Goal: Contribute content

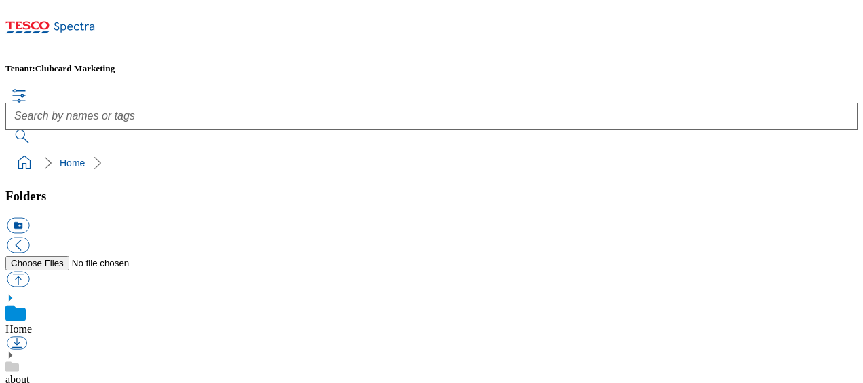
scroll to position [2, 0]
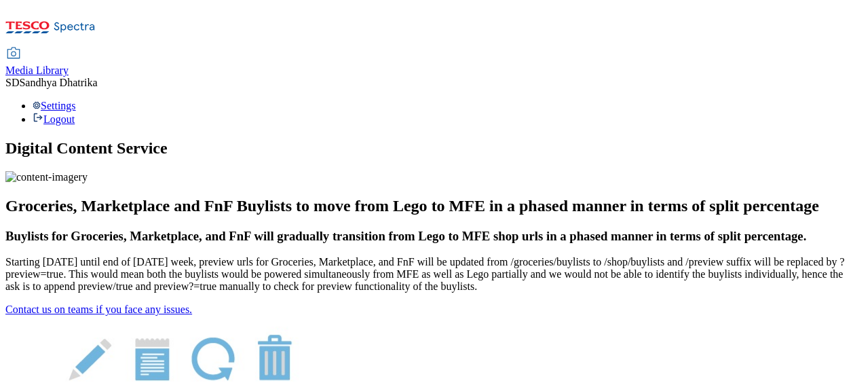
click at [69, 64] on span "Media Library" at bounding box center [36, 70] width 63 height 12
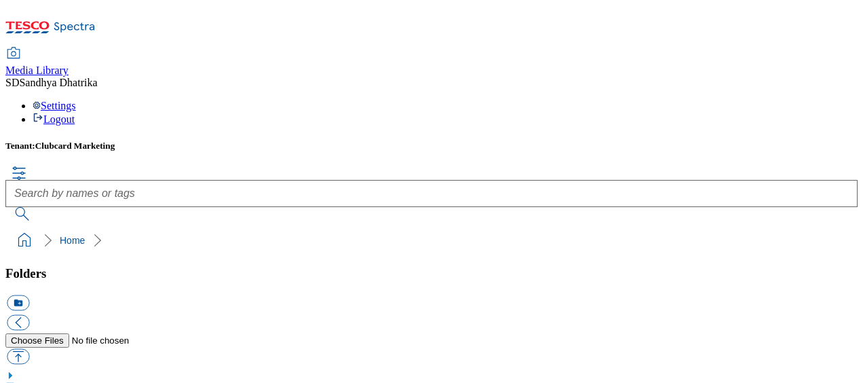
drag, startPoint x: 173, startPoint y: 164, endPoint x: 170, endPoint y: 192, distance: 27.9
click at [29, 348] on button "button" at bounding box center [18, 356] width 22 height 16
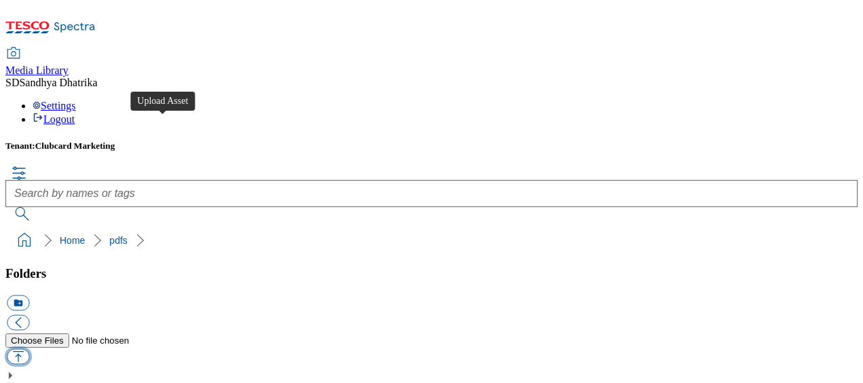
type input "C:\fakepath\Tesco Tickets TCs.pdf"
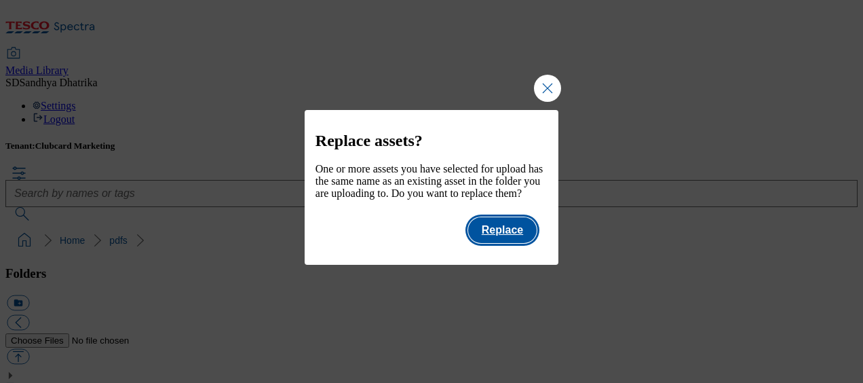
click at [509, 243] on button "Replace" at bounding box center [502, 230] width 69 height 26
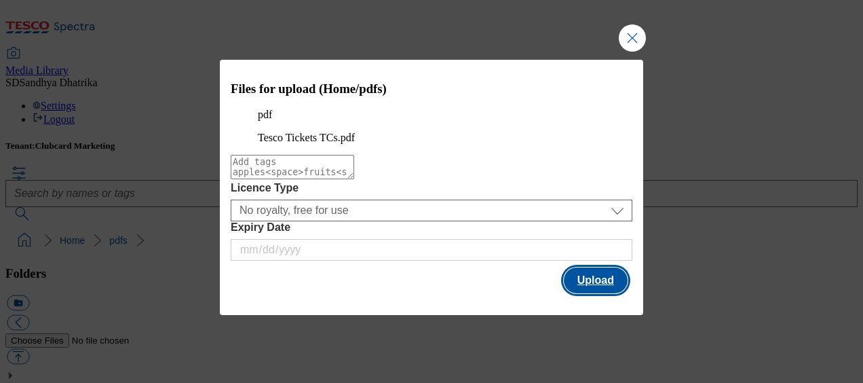
click at [596, 292] on button "Upload" at bounding box center [596, 280] width 64 height 26
